Goal: Find specific page/section

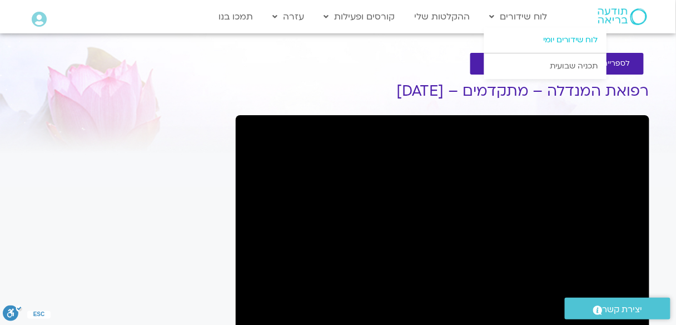
click at [555, 44] on link "לוח שידורים יומי" at bounding box center [545, 40] width 122 height 26
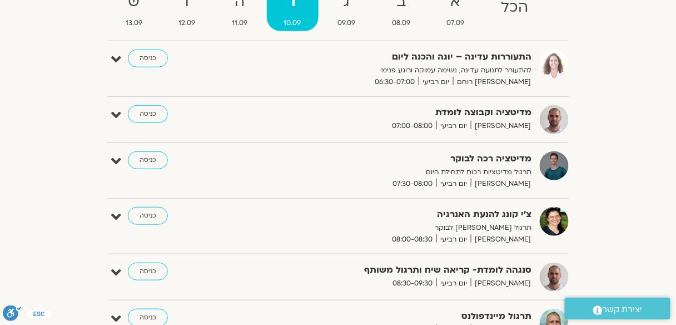
scroll to position [133, 0]
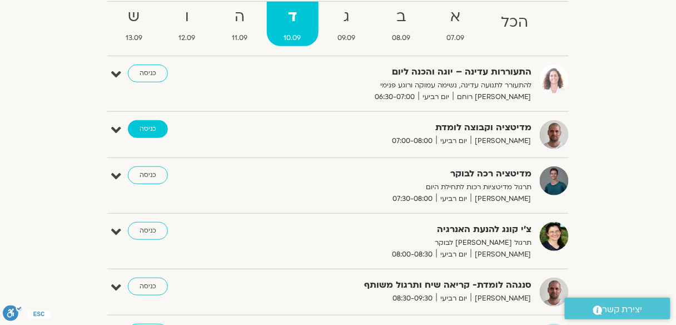
click at [150, 129] on link "כניסה" at bounding box center [148, 129] width 40 height 18
